Goal: Check status: Check status

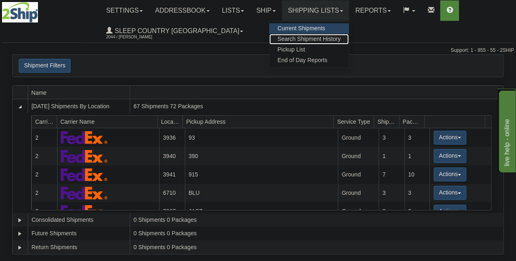
click at [319, 44] on link "Search Shipment History" at bounding box center [309, 39] width 80 height 11
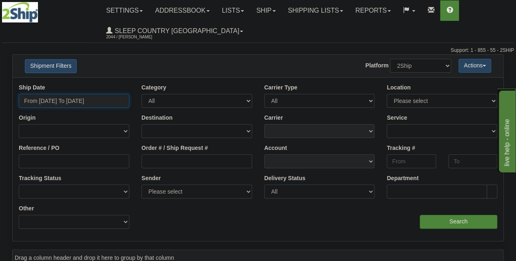
click at [62, 101] on input "From [DATE] To [DATE]" at bounding box center [74, 101] width 111 height 14
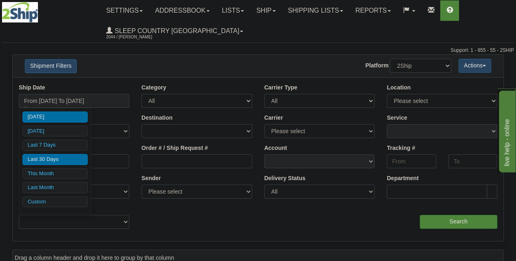
click at [53, 162] on li "Last 30 Days" at bounding box center [54, 159] width 65 height 11
type input "From [DATE] To [DATE]"
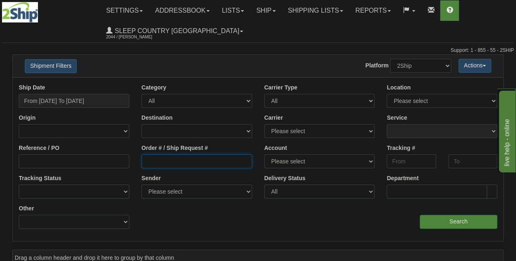
click at [157, 156] on input "Order # / Ship Request #" at bounding box center [197, 161] width 111 height 14
paste input "9000I113046"
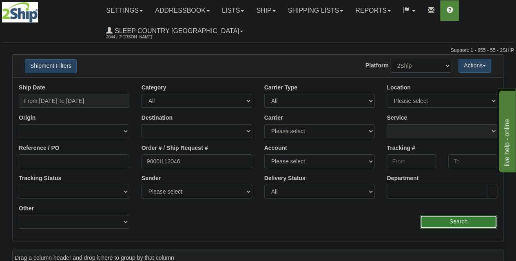
click at [443, 215] on input "Search" at bounding box center [459, 222] width 78 height 14
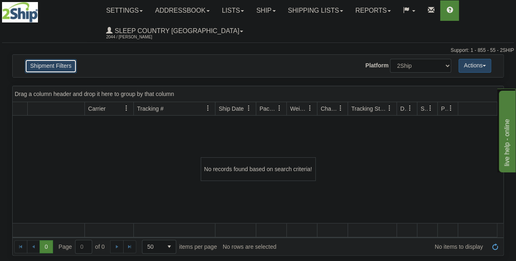
click at [57, 66] on button "Shipment Filters" at bounding box center [51, 66] width 52 height 14
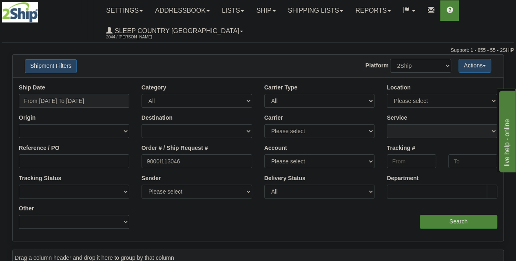
click at [192, 154] on div "Order # / Ship Request # 9000I113046" at bounding box center [197, 156] width 111 height 24
click at [200, 158] on input "9000I113046" at bounding box center [197, 161] width 111 height 14
type input "9000I113046"
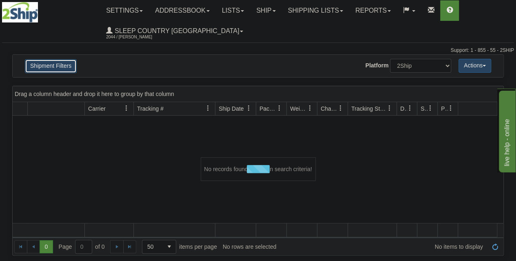
click at [55, 67] on button "Shipment Filters" at bounding box center [51, 66] width 52 height 14
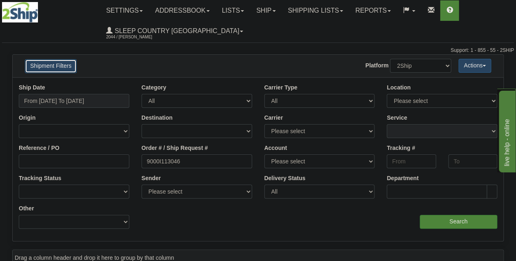
click at [52, 62] on button "Shipment Filters" at bounding box center [51, 66] width 52 height 14
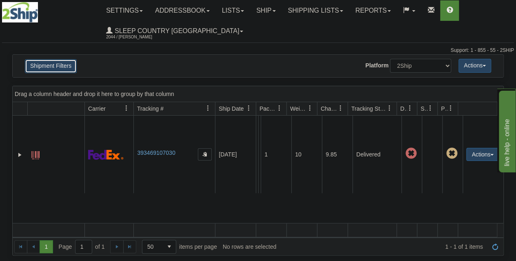
click at [52, 63] on button "Shipment Filters" at bounding box center [51, 66] width 52 height 14
